Goal: Check status

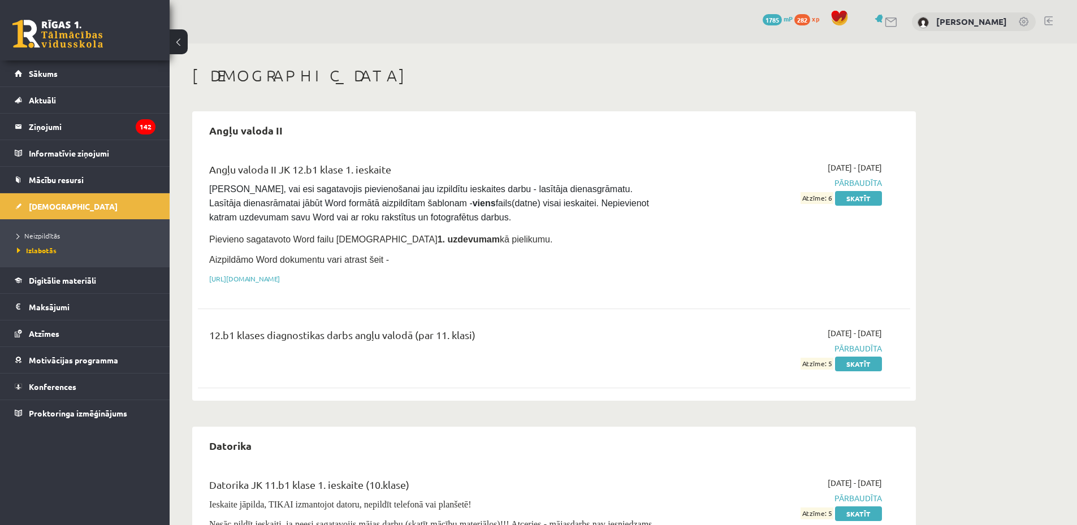
scroll to position [1582, 0]
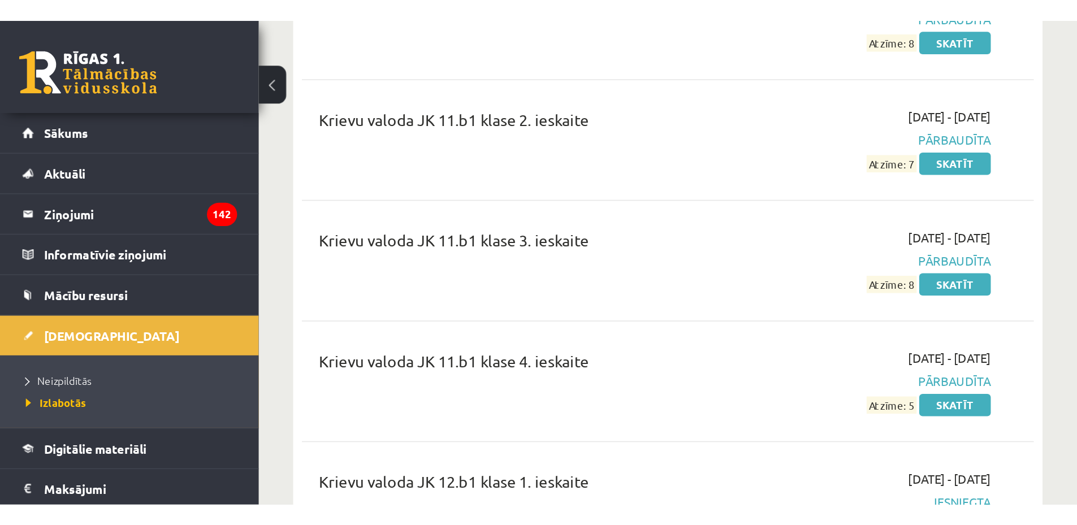
scroll to position [1582, 0]
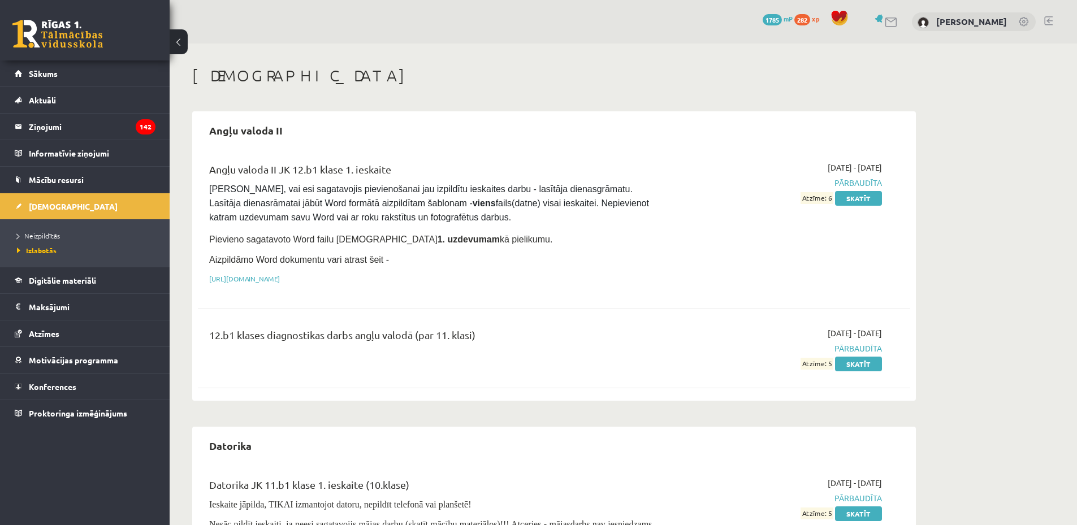
scroll to position [1582, 0]
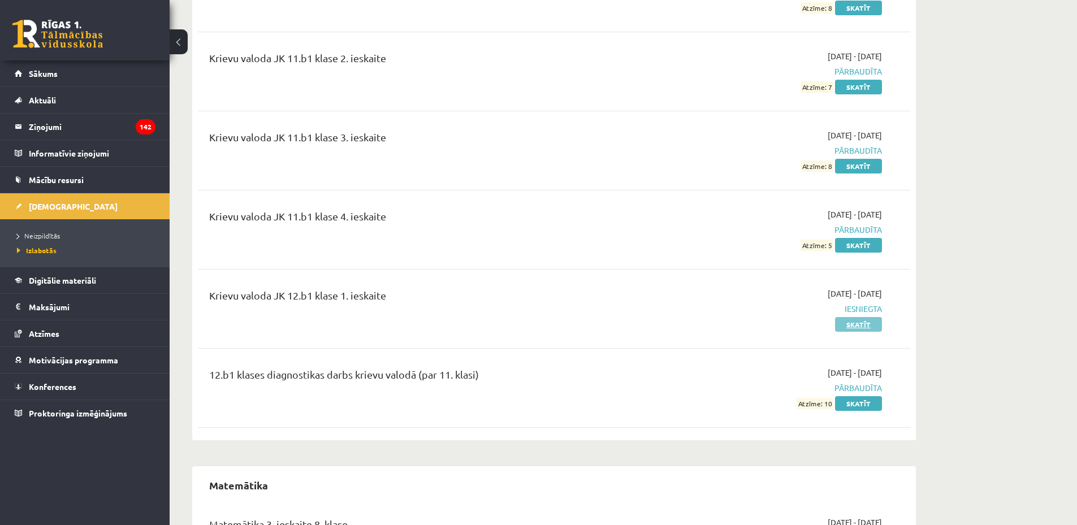
click at [874, 317] on link "Skatīt" at bounding box center [858, 324] width 47 height 15
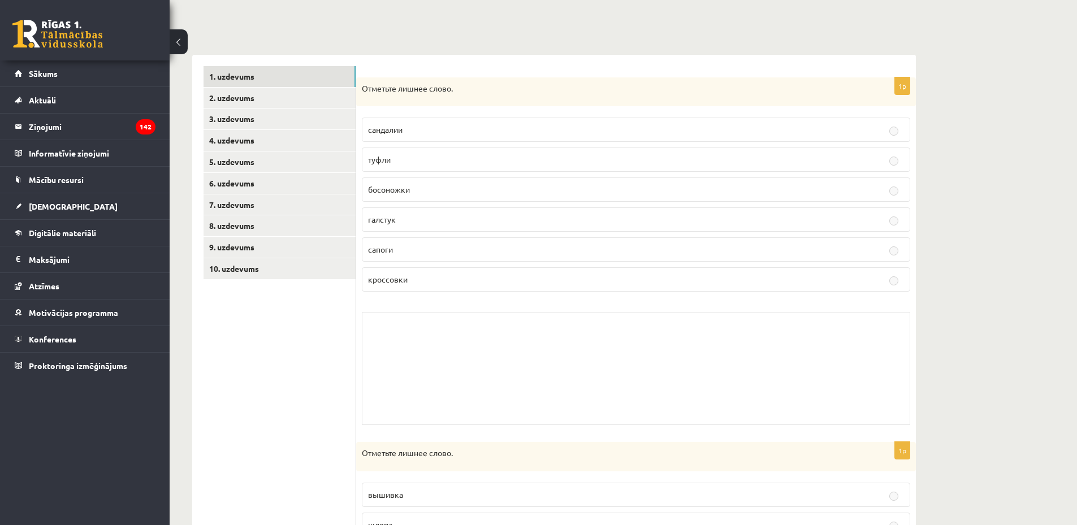
scroll to position [226, 0]
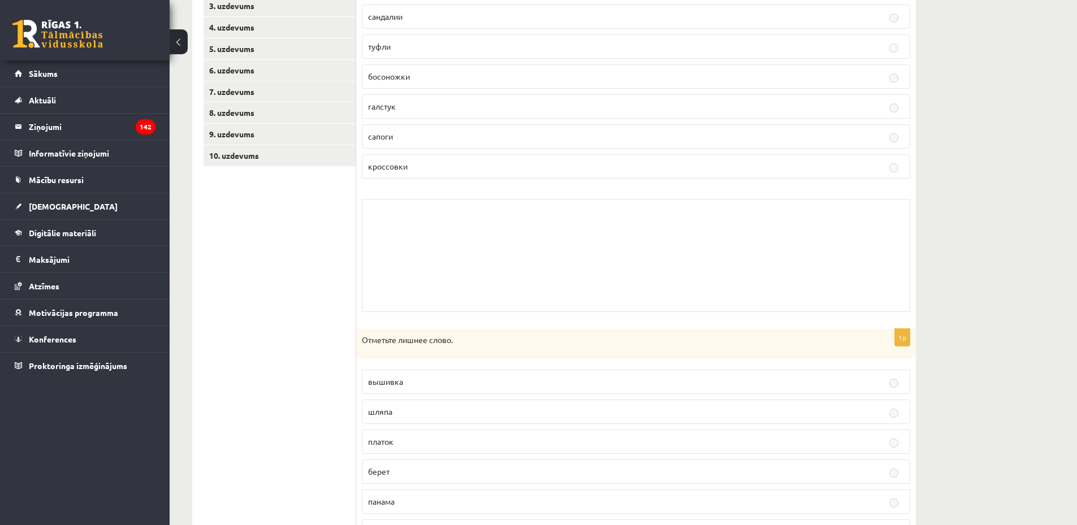
drag, startPoint x: 407, startPoint y: 248, endPoint x: 387, endPoint y: 155, distance: 95.4
click at [408, 243] on div "Skolotāja pielikums" at bounding box center [636, 255] width 549 height 113
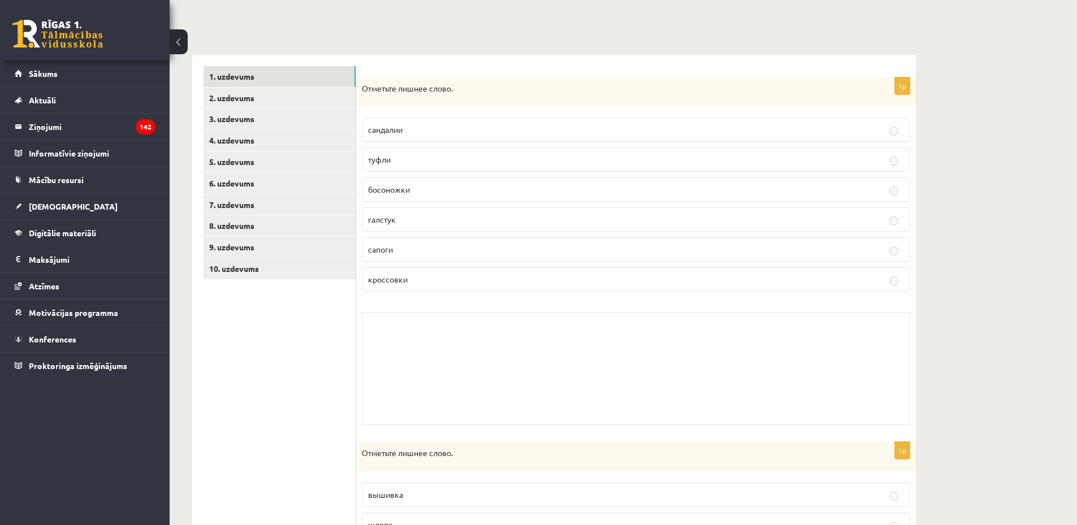
scroll to position [57, 0]
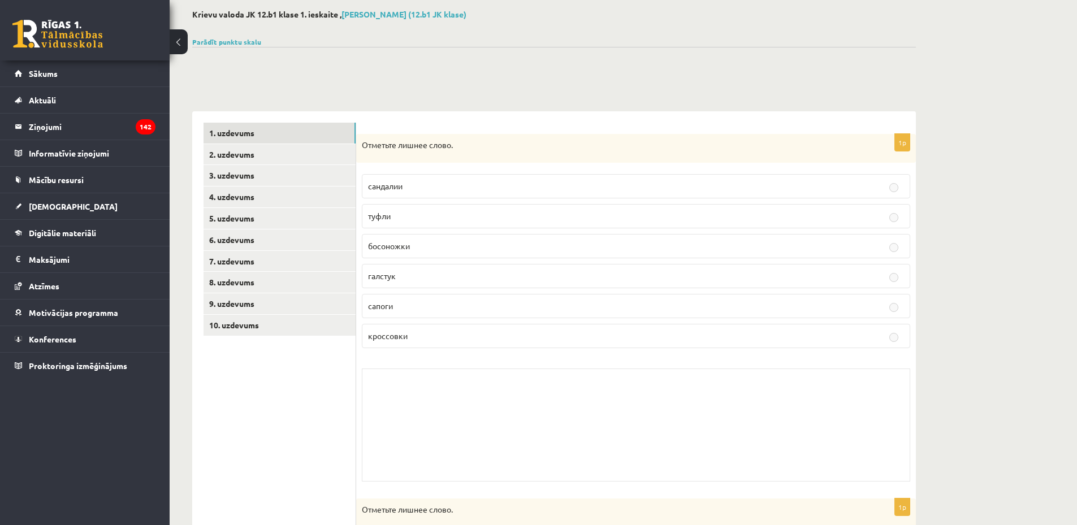
click at [407, 142] on p "Отметьте лишнее слово." at bounding box center [608, 145] width 492 height 11
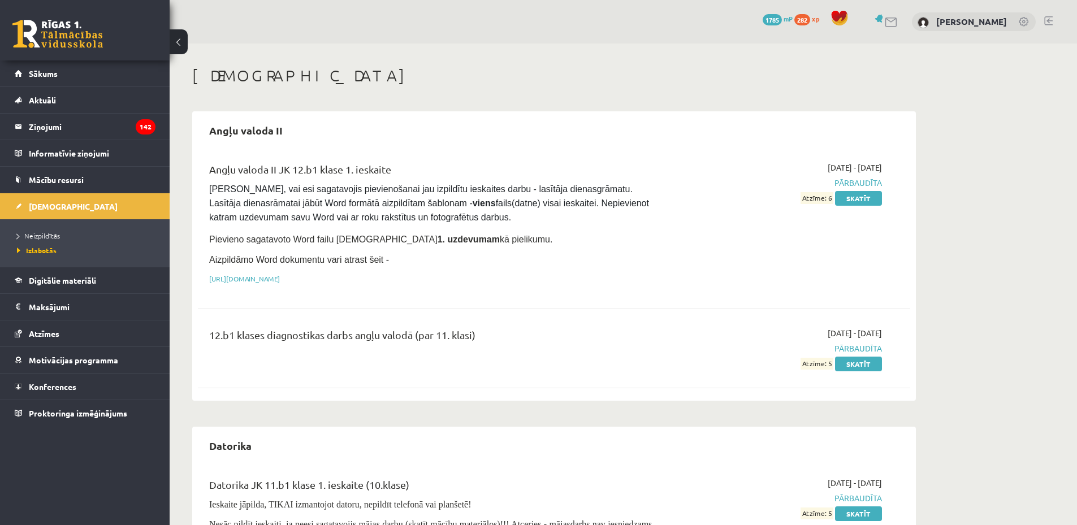
scroll to position [1582, 0]
